Goal: Task Accomplishment & Management: Manage account settings

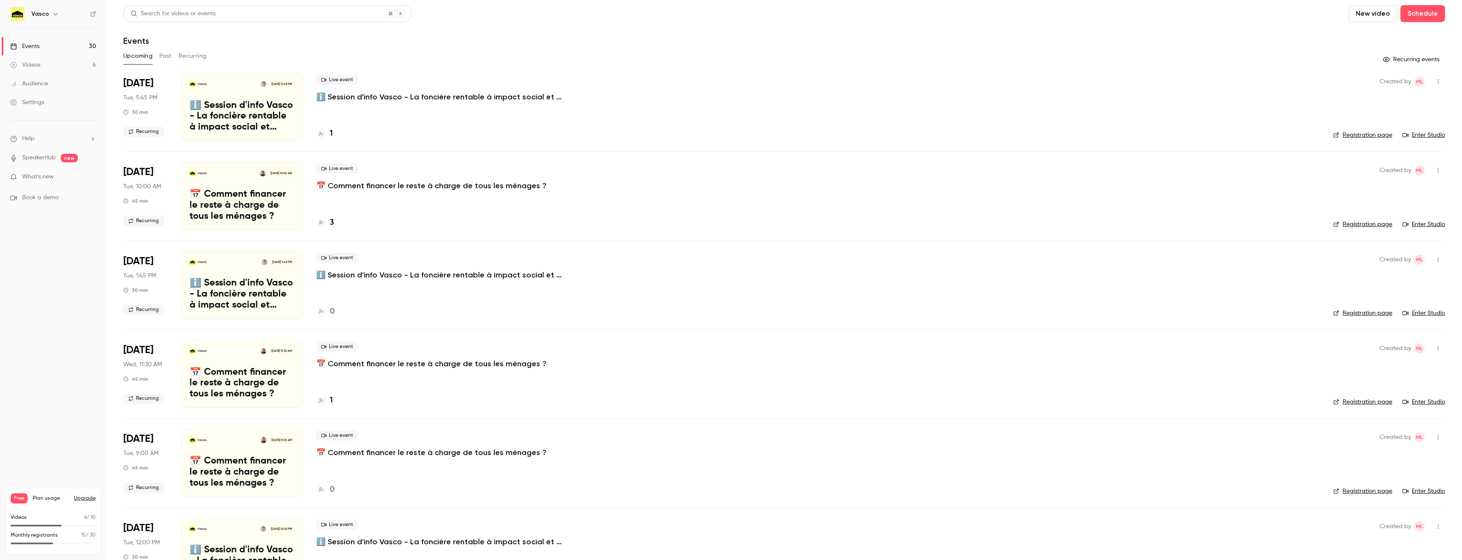
click at [196, 61] on button "Recurring" at bounding box center [192, 56] width 28 height 14
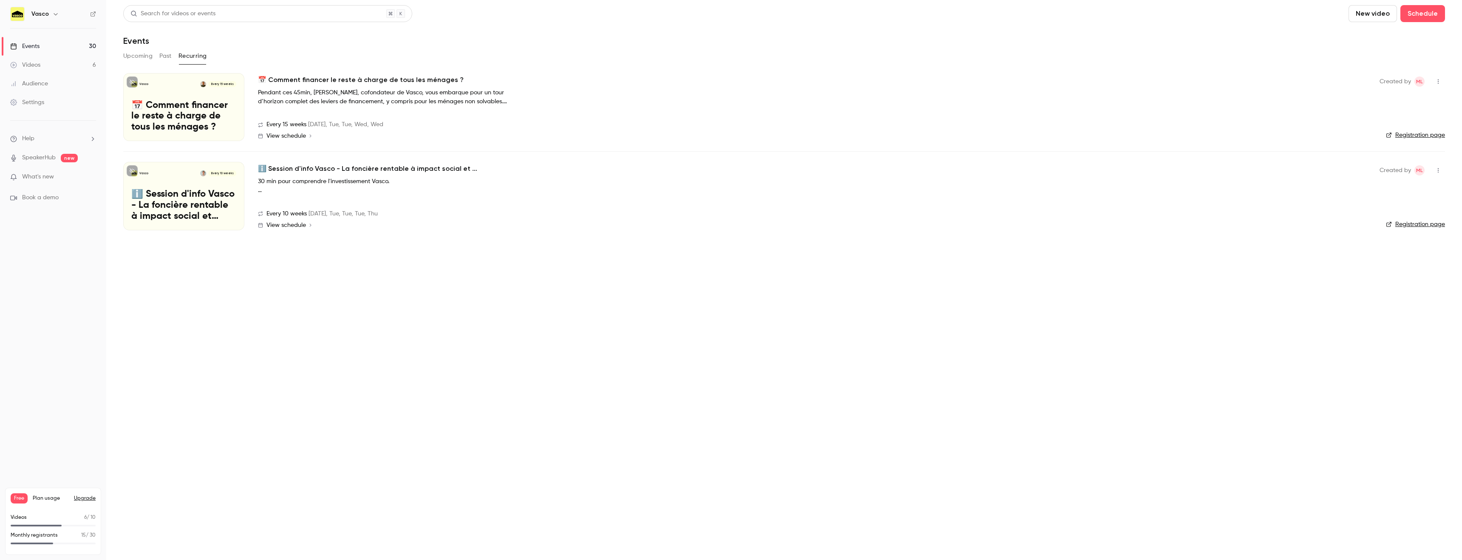
click at [370, 181] on strong "30 min pour comprendre l'investissement Vasco." at bounding box center [323, 181] width 131 height 6
click at [363, 168] on h2 "ℹ️ Session d'info Vasco - La foncière rentable à impact social et environnement…" at bounding box center [385, 169] width 255 height 10
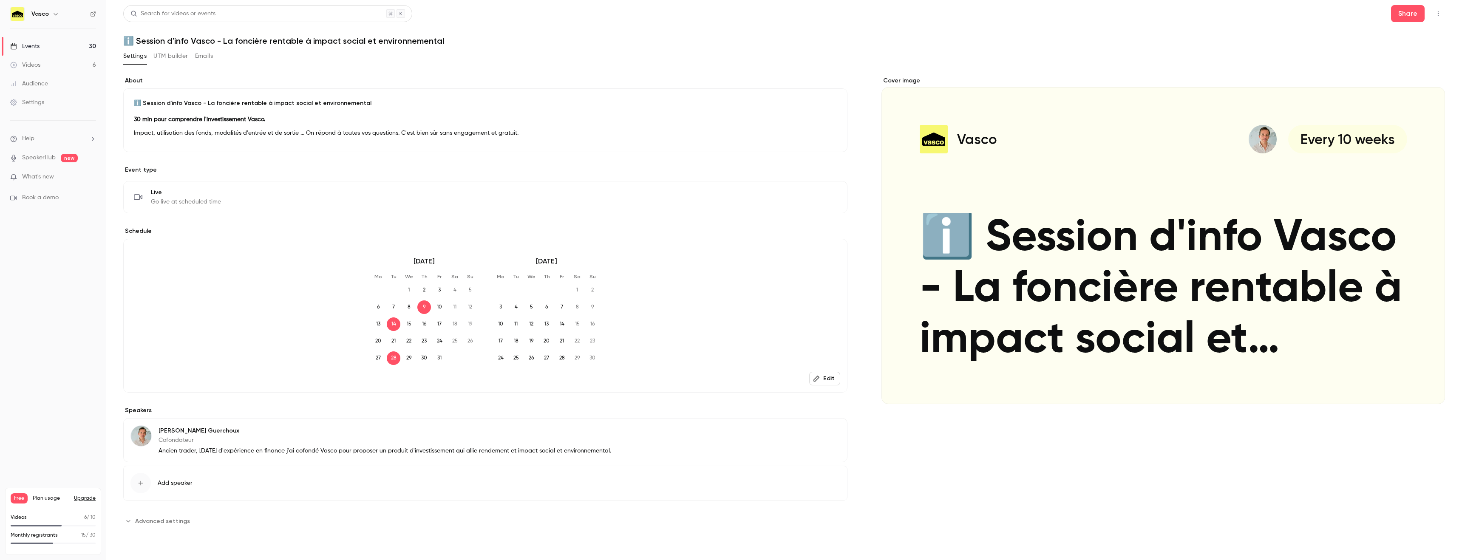
click at [831, 380] on button "Edit" at bounding box center [824, 379] width 31 height 14
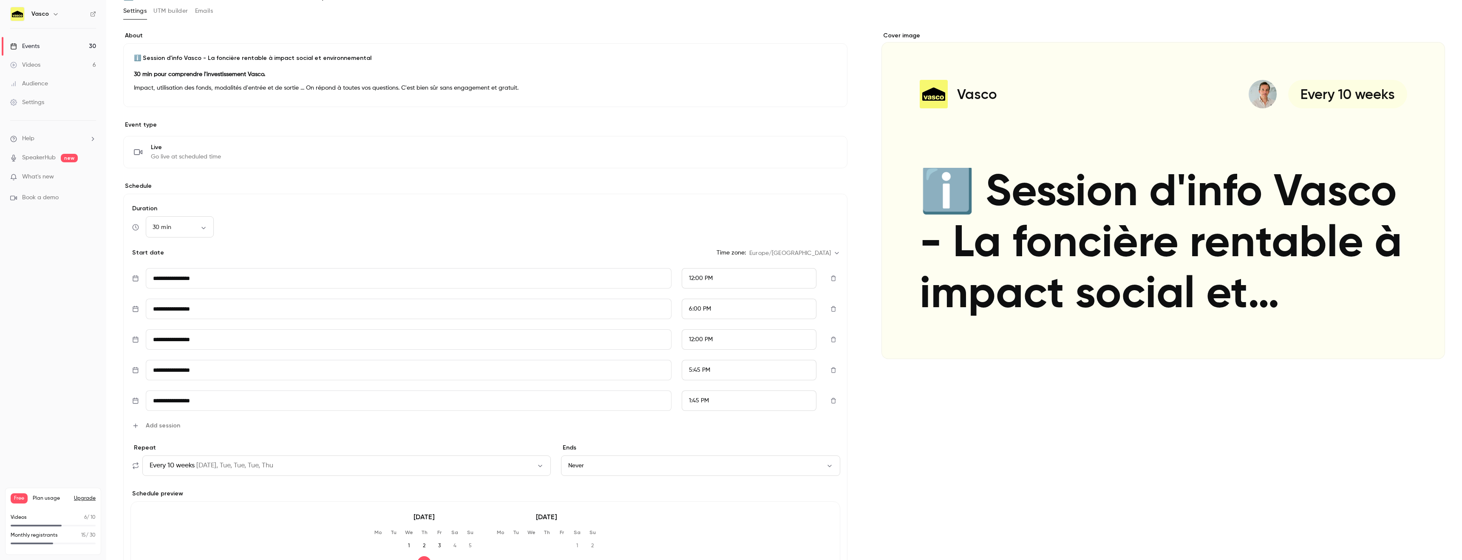
scroll to position [47, 0]
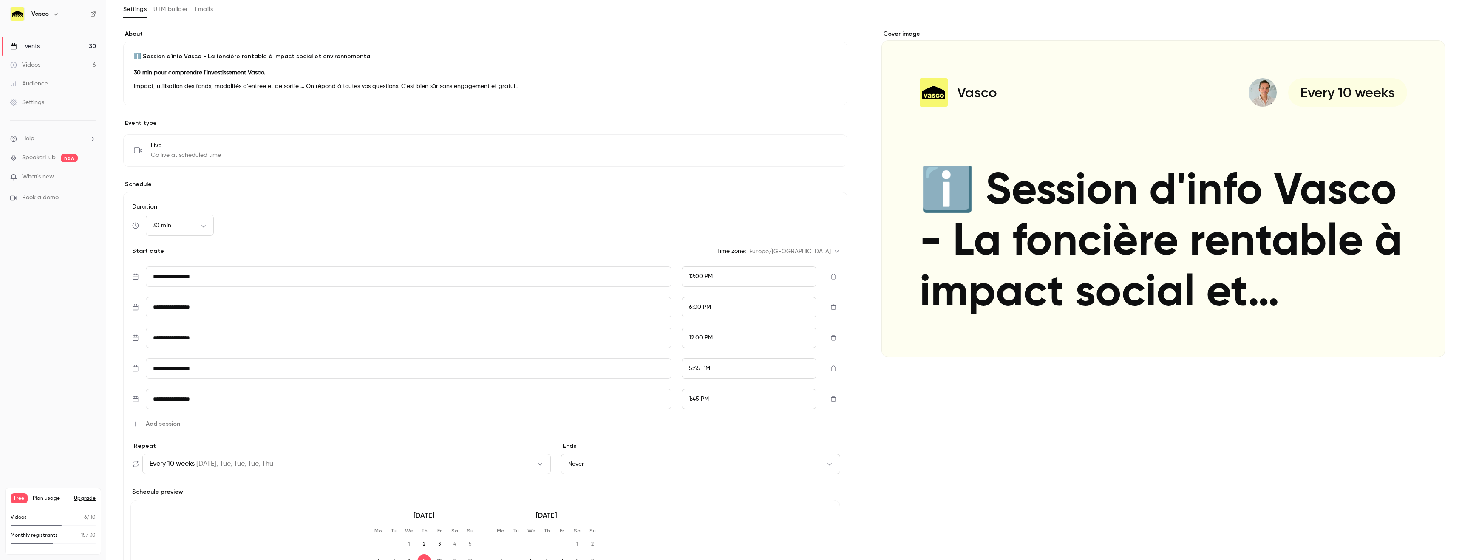
click at [159, 422] on span "Add session" at bounding box center [163, 423] width 34 height 9
click at [192, 428] on input "**********" at bounding box center [409, 429] width 526 height 20
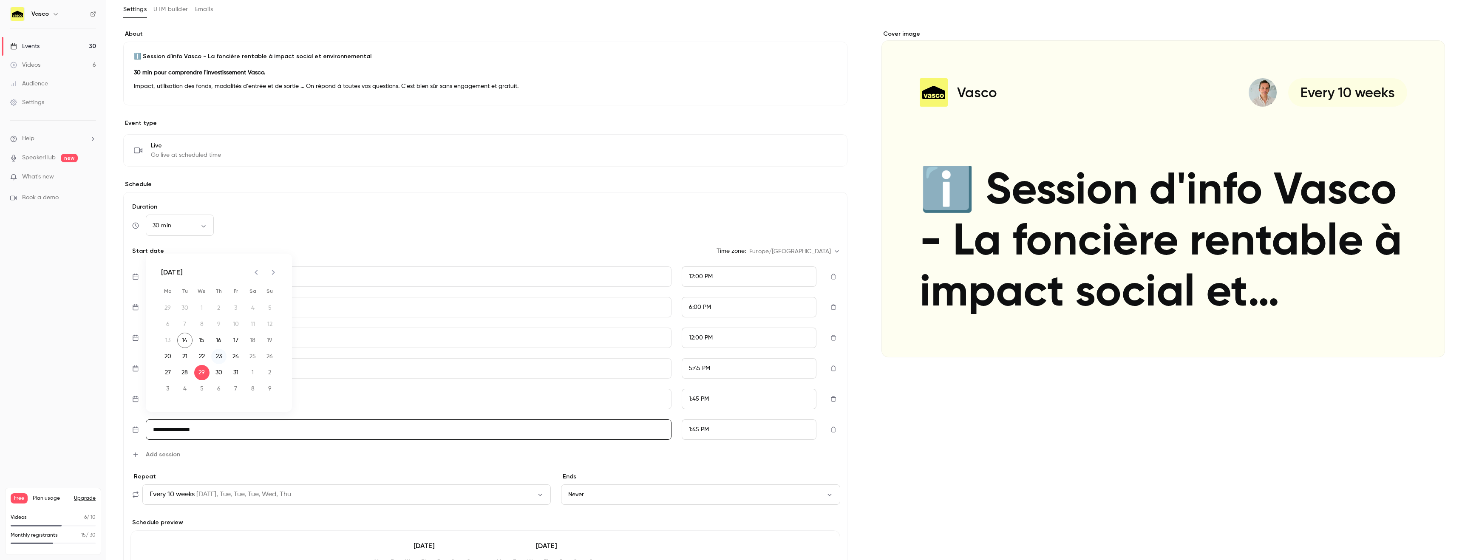
click at [216, 358] on button "23" at bounding box center [218, 356] width 15 height 15
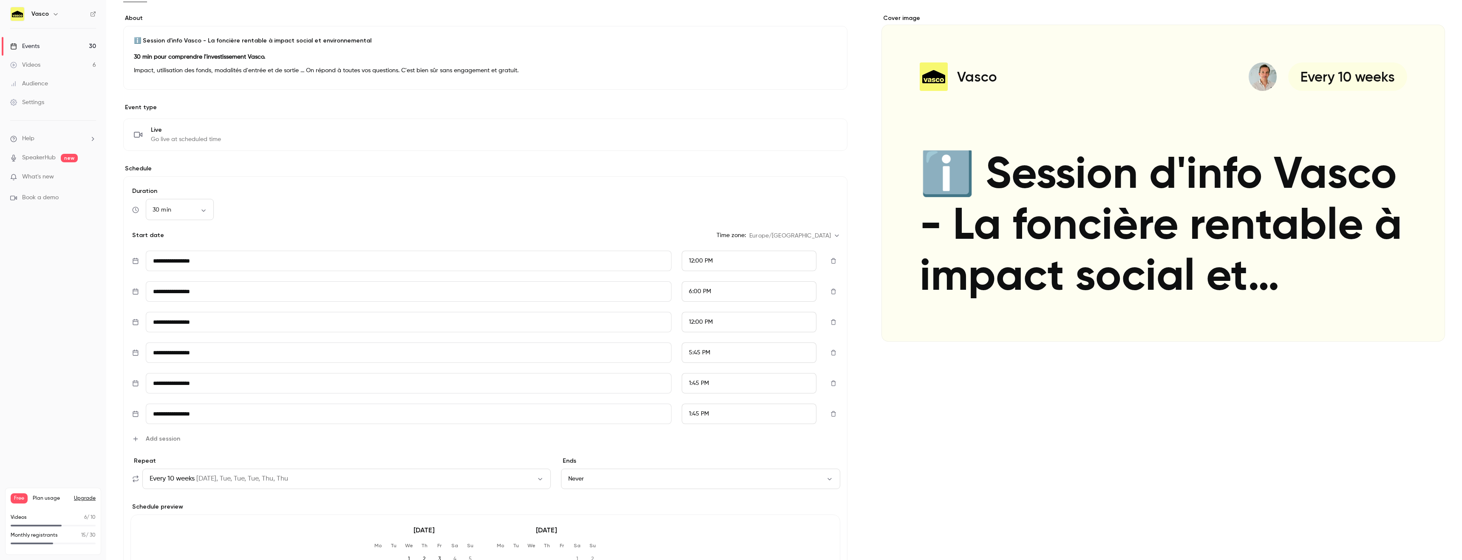
scroll to position [62, 0]
click at [755, 416] on div "1:45 PM" at bounding box center [748, 414] width 135 height 20
click at [722, 323] on div "5:45 PM" at bounding box center [749, 320] width 120 height 9
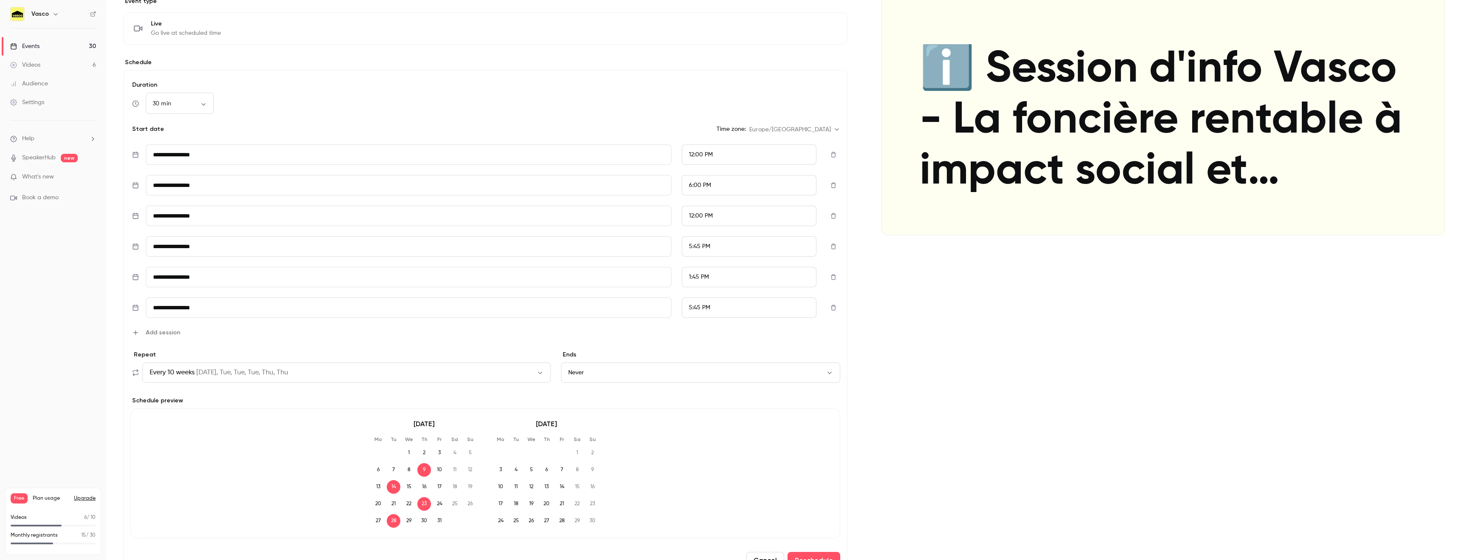
scroll to position [326, 0]
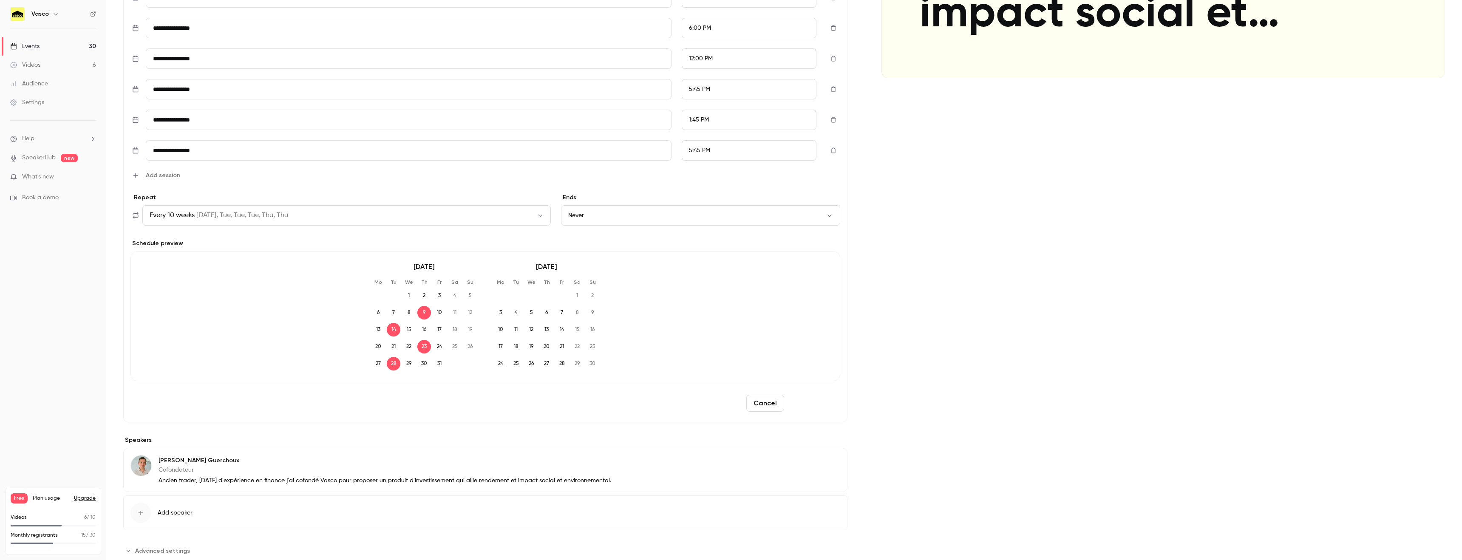
click at [806, 401] on button "Reschedule" at bounding box center [813, 403] width 53 height 17
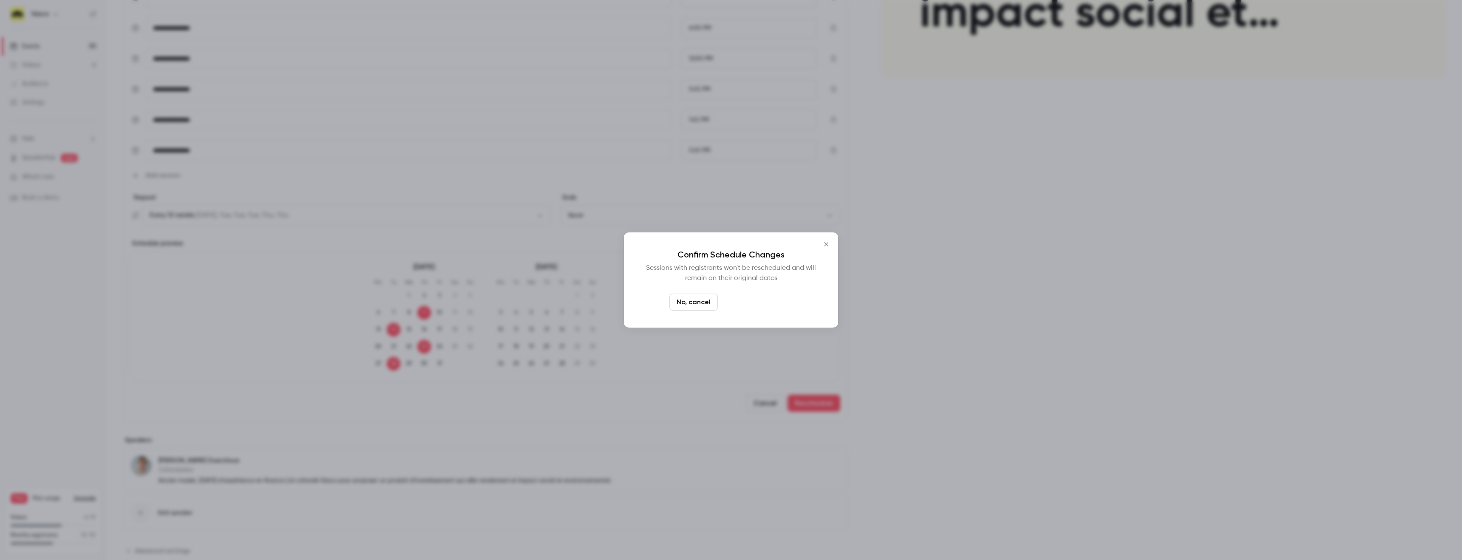
click at [758, 303] on button "Yes, reschedule it" at bounding box center [757, 302] width 72 height 17
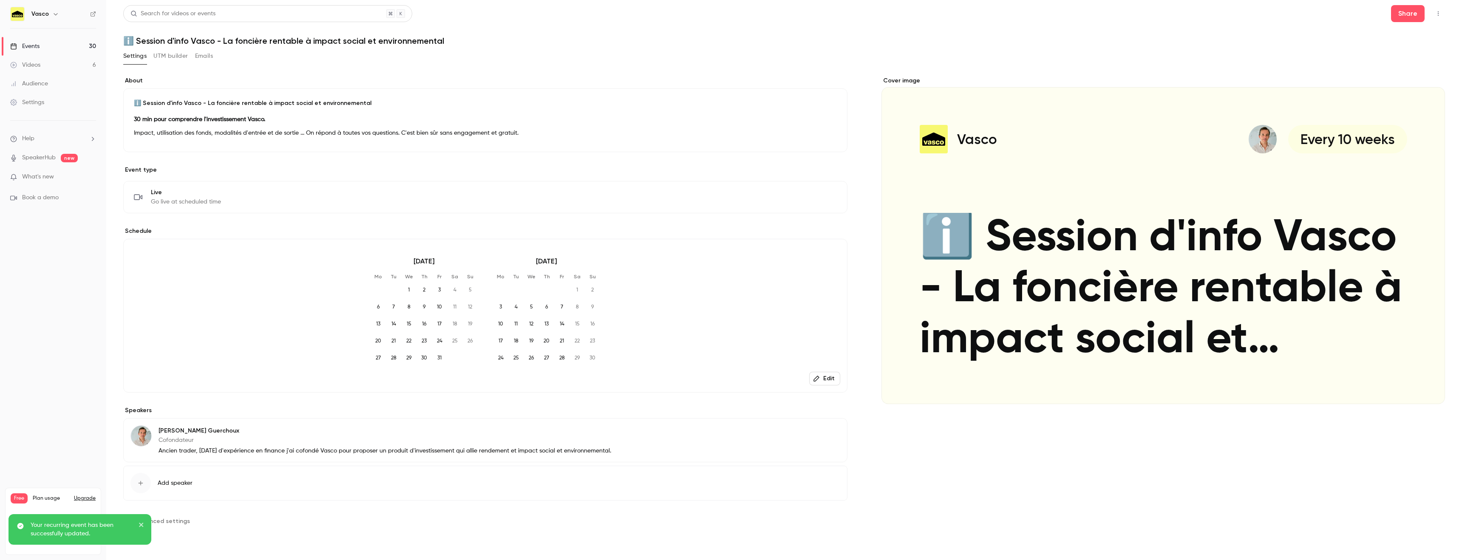
scroll to position [0, 0]
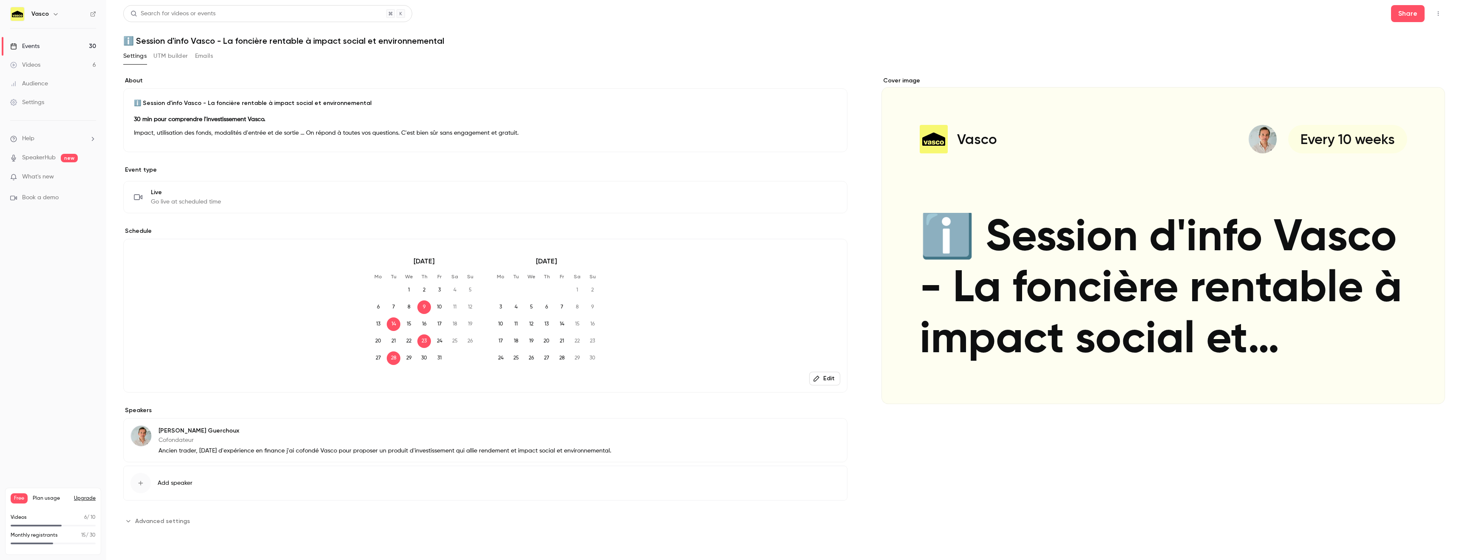
click at [829, 376] on button "Edit" at bounding box center [824, 379] width 31 height 14
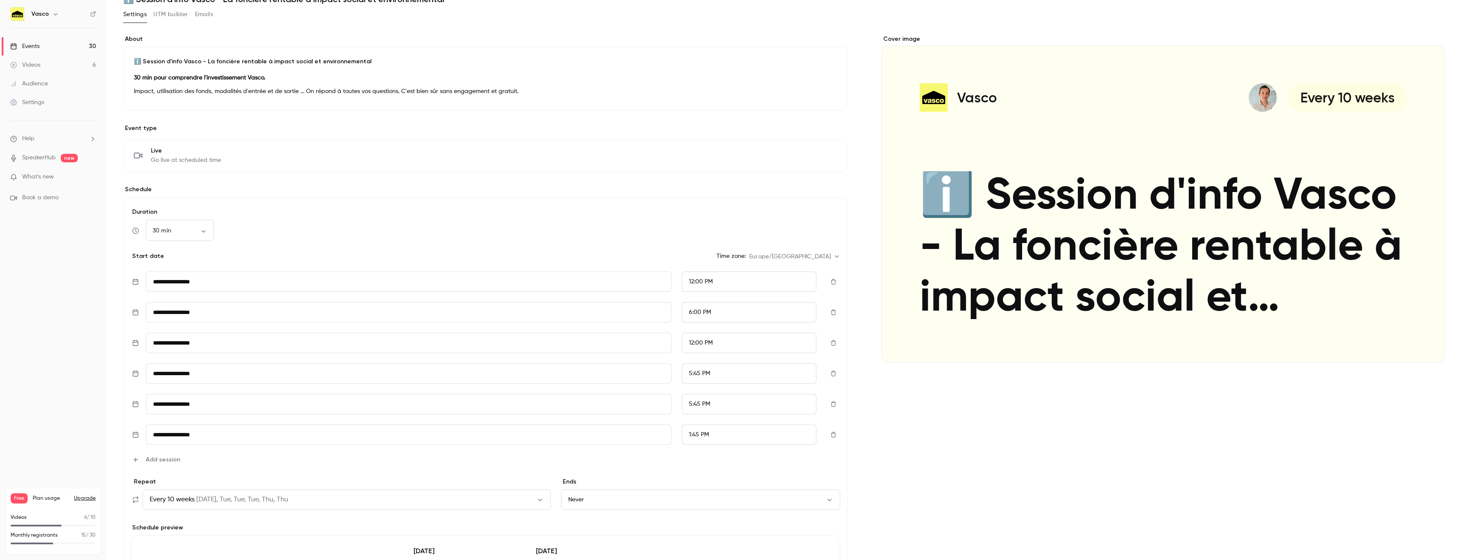
scroll to position [42, 0]
click at [153, 458] on span "Add session" at bounding box center [163, 459] width 34 height 9
click at [283, 467] on input "**********" at bounding box center [409, 465] width 526 height 20
click at [270, 307] on icon "Next month" at bounding box center [273, 308] width 10 height 10
click at [185, 361] on button "4" at bounding box center [184, 359] width 15 height 15
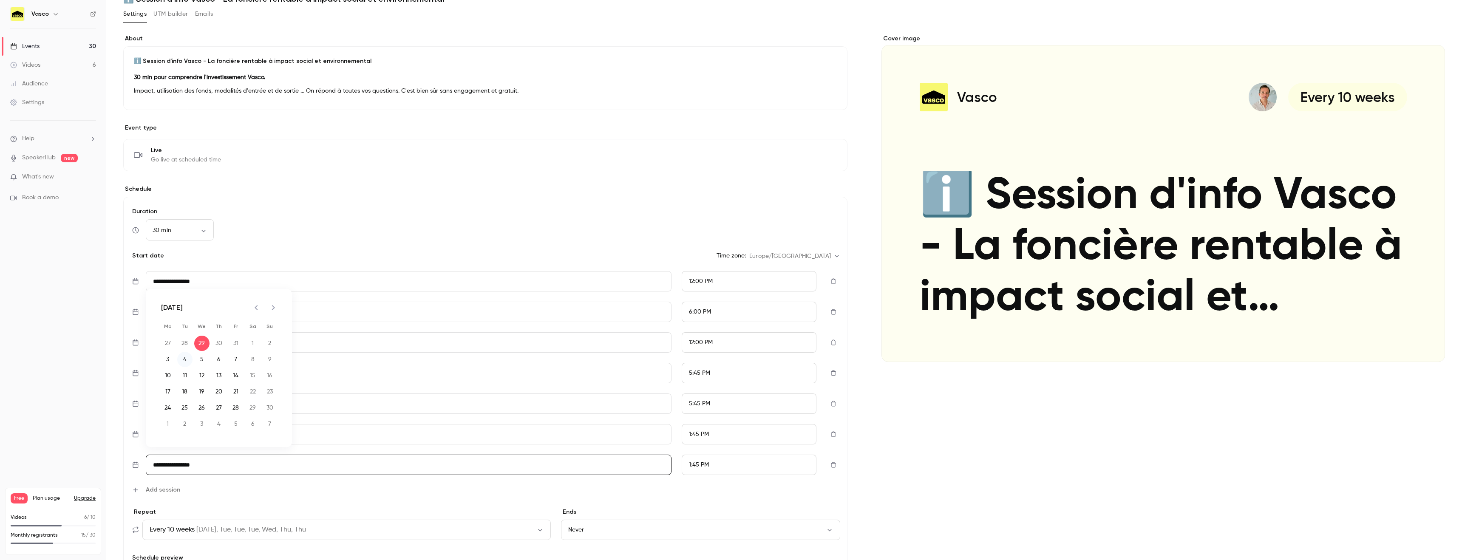
type input "**********"
click at [744, 466] on div "1:45 PM" at bounding box center [748, 465] width 135 height 20
click at [735, 370] on div "11:45 AM" at bounding box center [749, 372] width 120 height 9
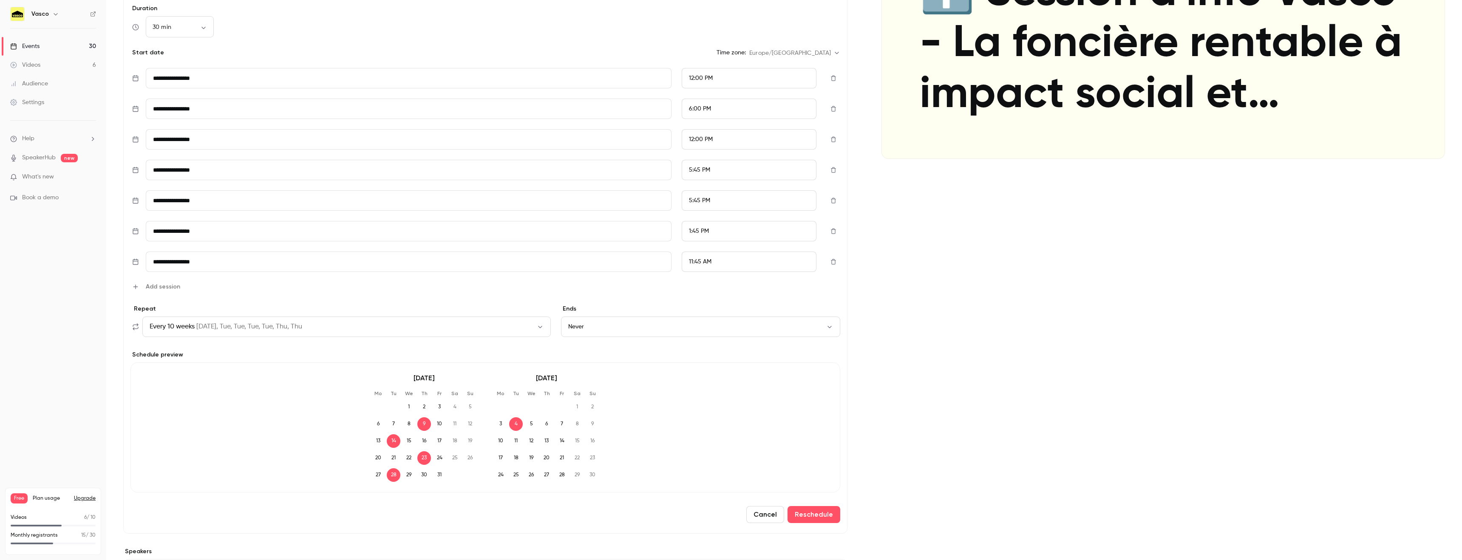
scroll to position [312, 0]
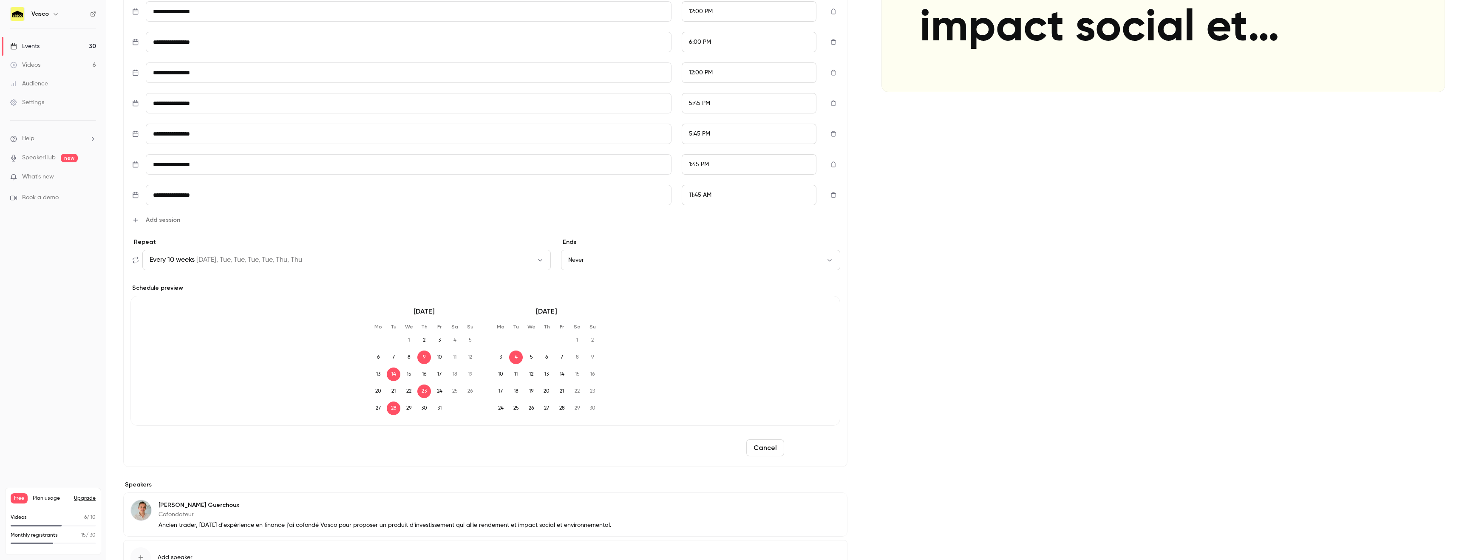
click at [806, 447] on button "Reschedule" at bounding box center [813, 447] width 53 height 17
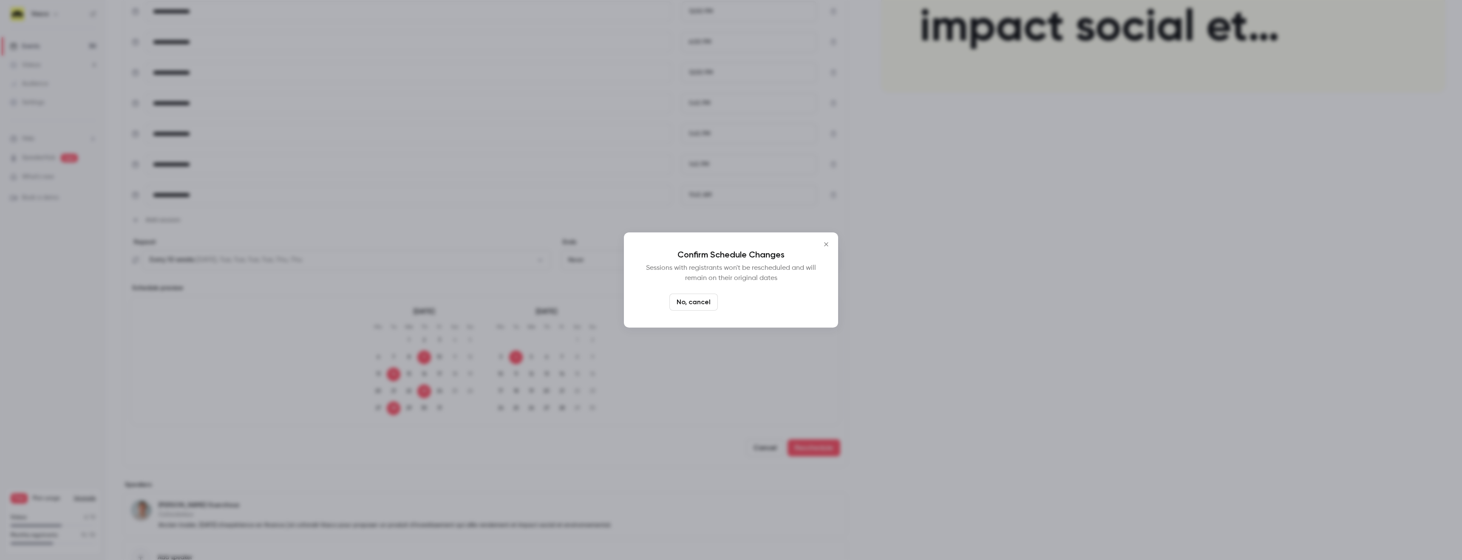
click at [751, 308] on button "Yes, reschedule it" at bounding box center [757, 302] width 72 height 17
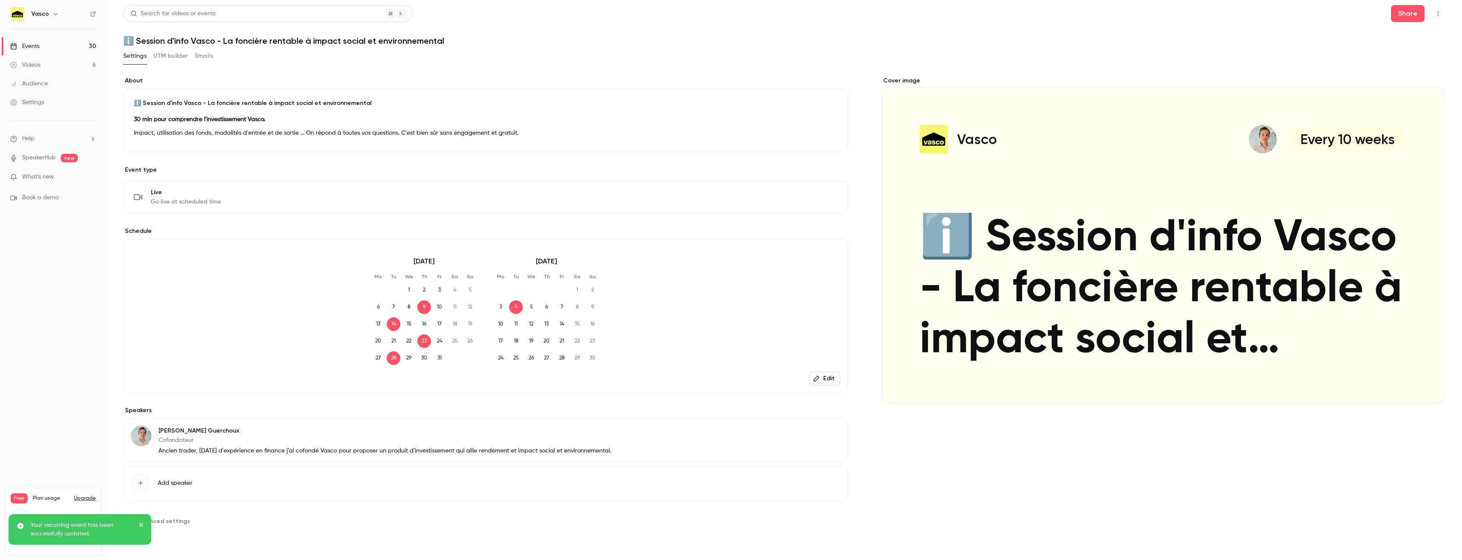
scroll to position [0, 0]
